Goal: Transaction & Acquisition: Purchase product/service

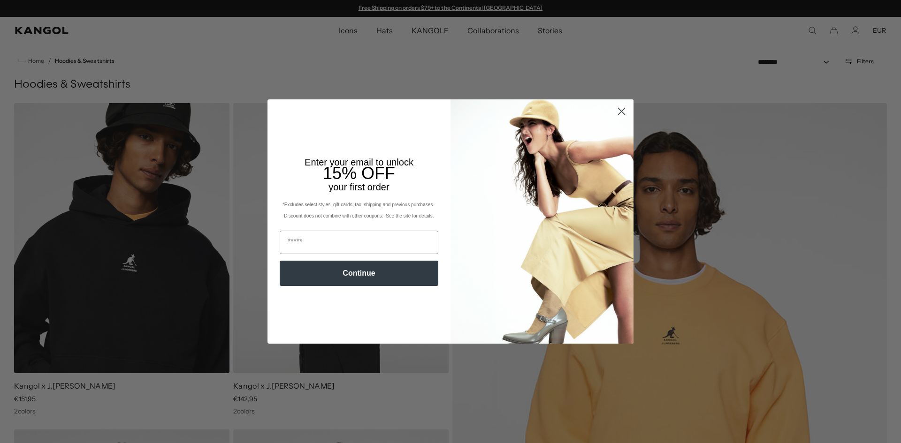
click at [614, 111] on circle "Close dialog" at bounding box center [621, 111] width 15 height 15
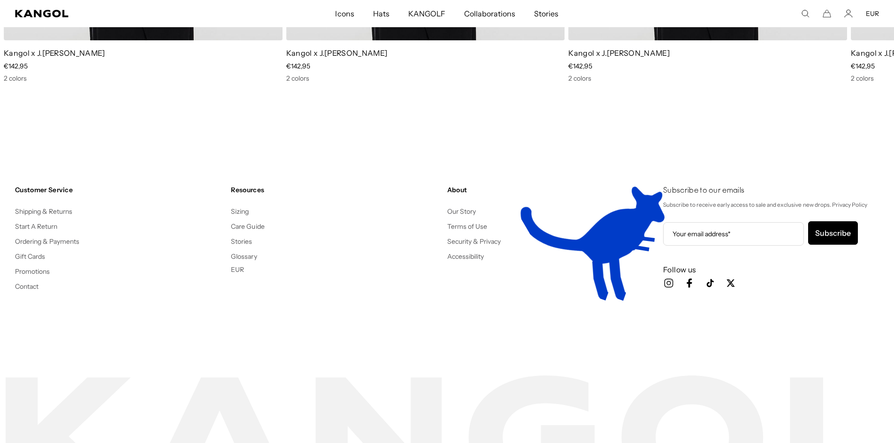
scroll to position [0, 193]
click at [872, 15] on button "EUR" at bounding box center [872, 13] width 13 height 8
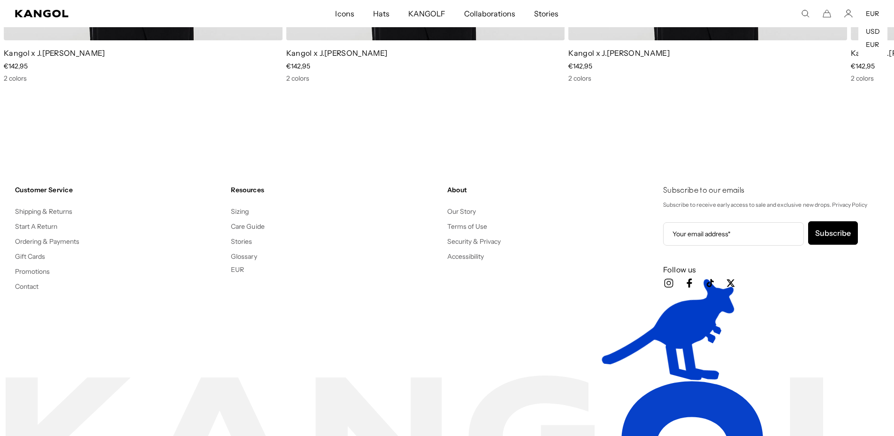
click at [872, 15] on button "EUR" at bounding box center [872, 13] width 13 height 8
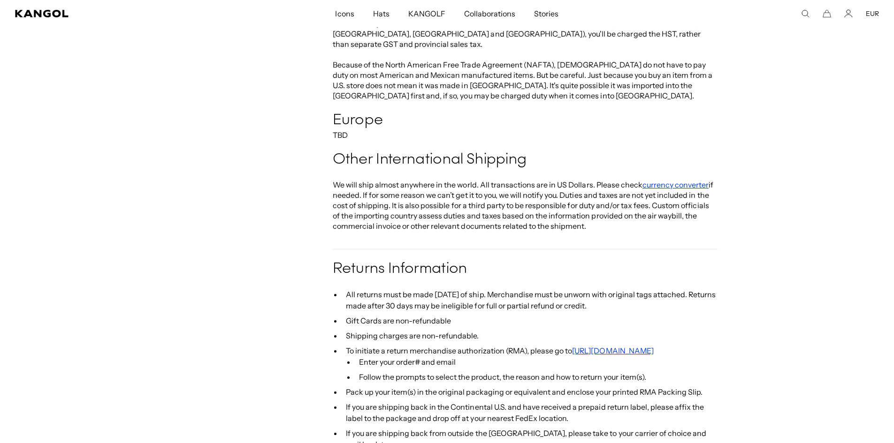
click at [373, 111] on h4 "Europe" at bounding box center [525, 120] width 385 height 19
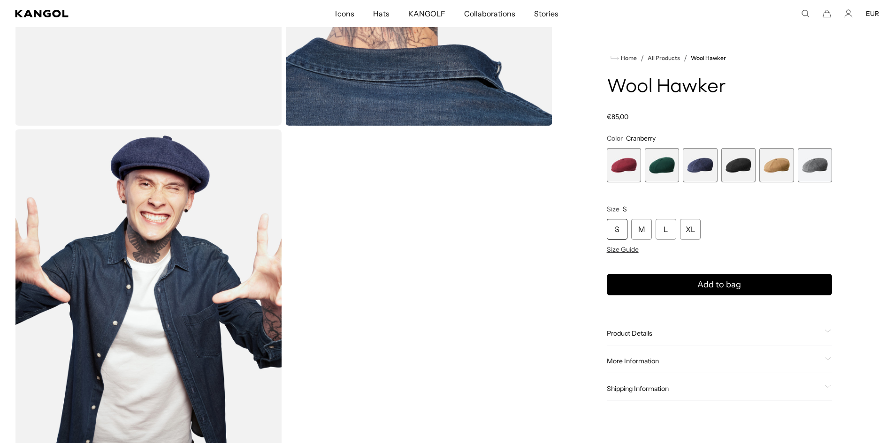
scroll to position [0, 193]
